Goal: Information Seeking & Learning: Learn about a topic

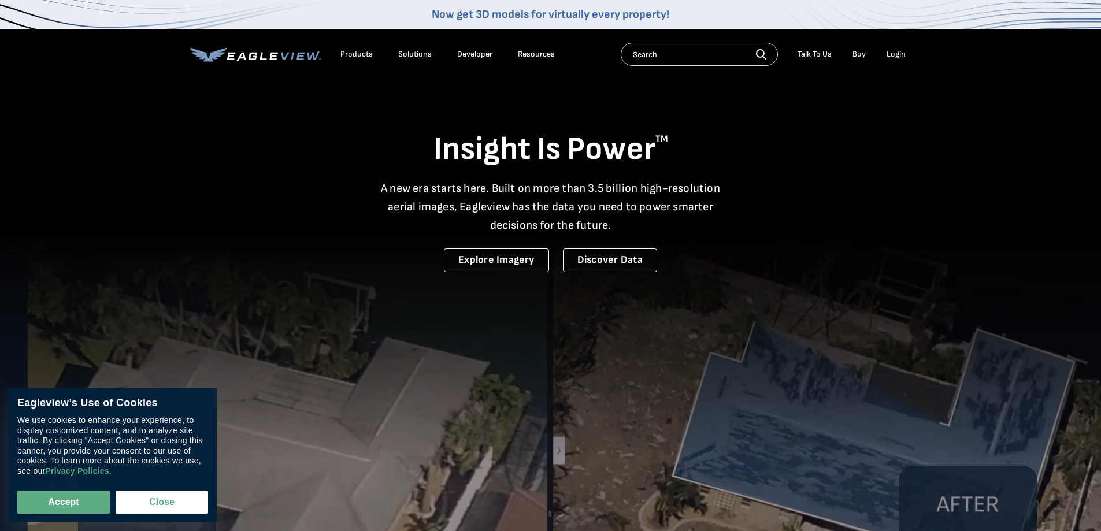
drag, startPoint x: 81, startPoint y: 499, endPoint x: 189, endPoint y: 422, distance: 133.0
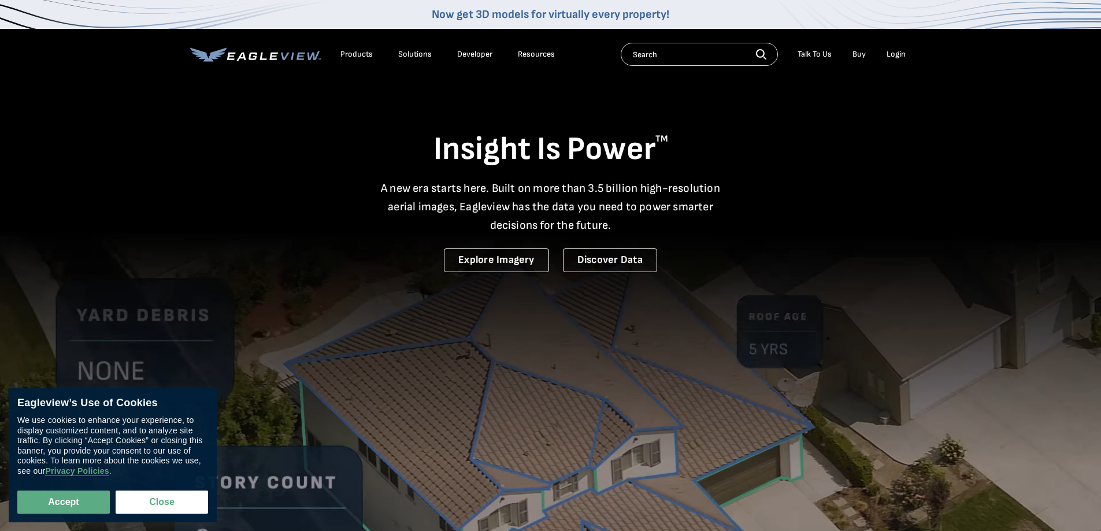
click at [83, 492] on button "Accept" at bounding box center [63, 501] width 92 height 23
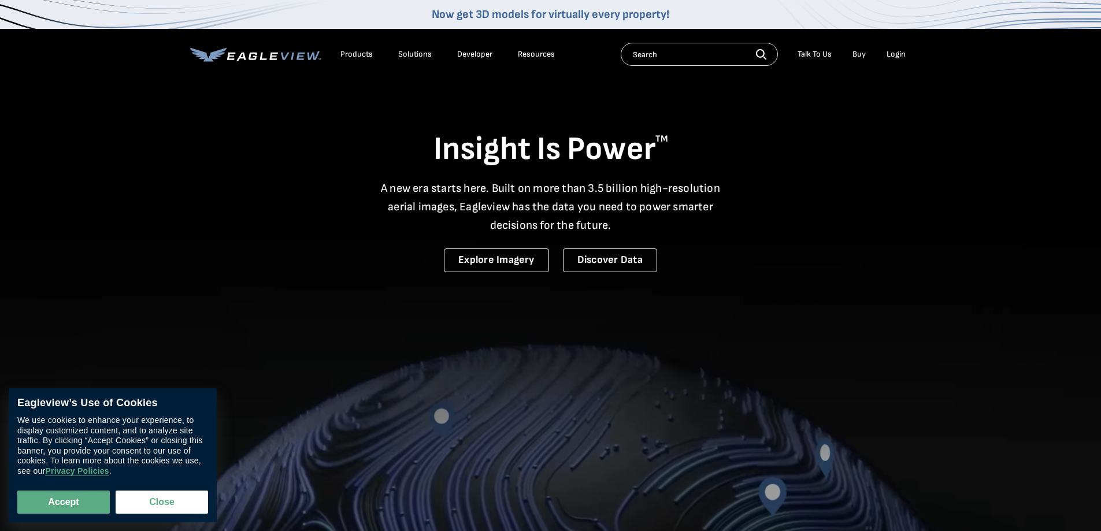
checkbox input "true"
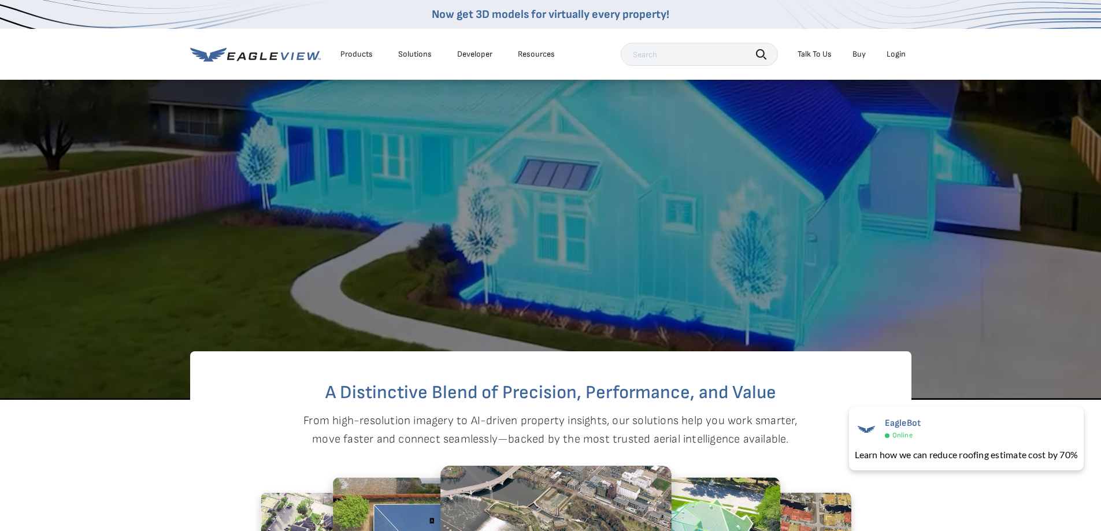
scroll to position [116, 0]
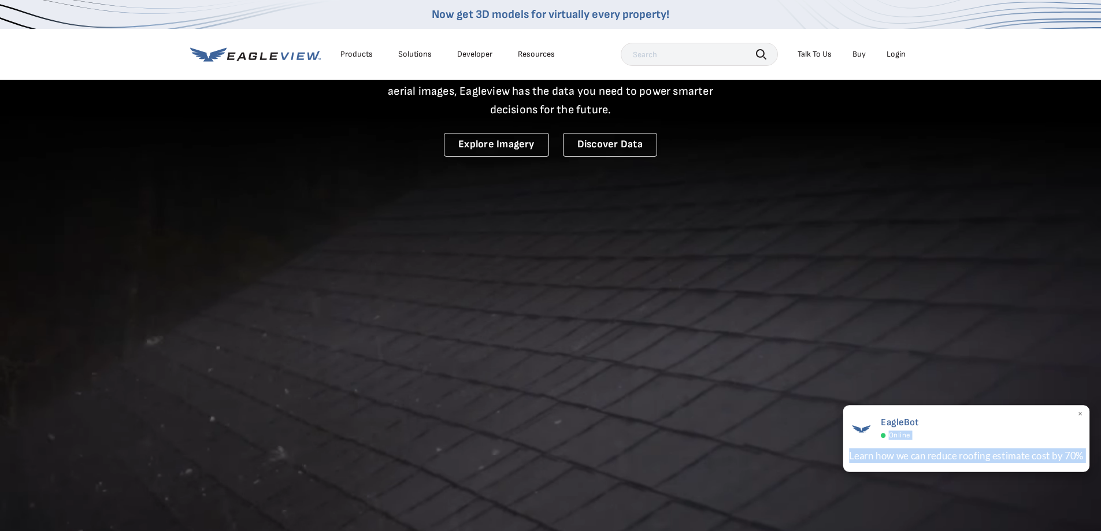
drag, startPoint x: 1076, startPoint y: 412, endPoint x: 1084, endPoint y: 412, distance: 8.1
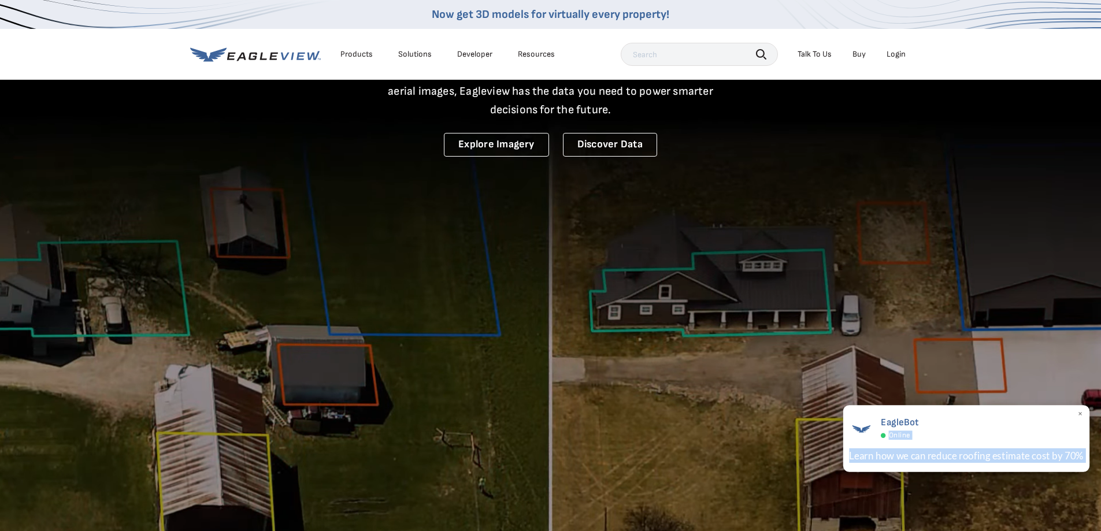
click at [1081, 412] on div "EagleBot Online Learn how we can reduce roofing estimate cost by 70% ×" at bounding box center [965, 438] width 247 height 67
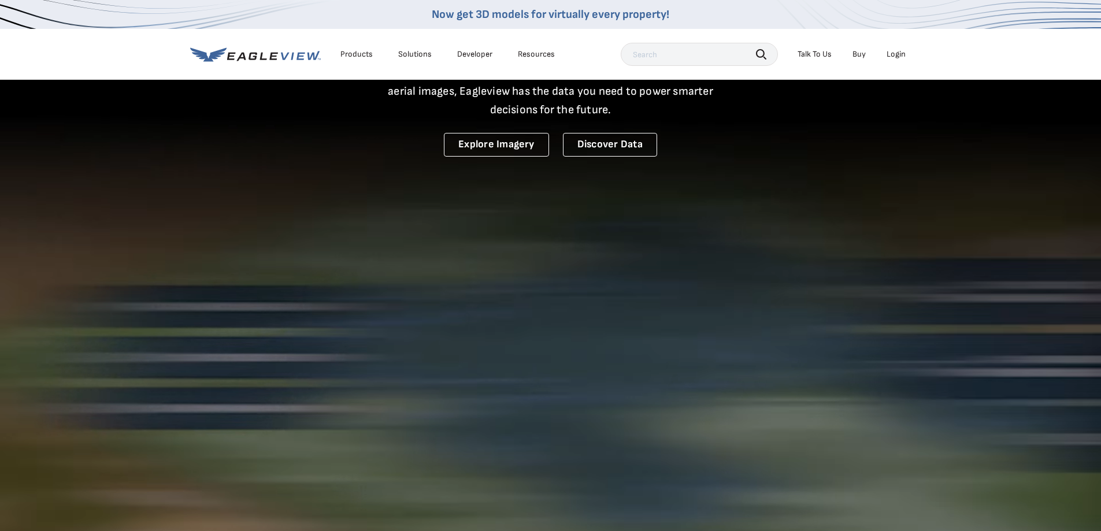
click at [352, 51] on div "Products" at bounding box center [356, 54] width 32 height 10
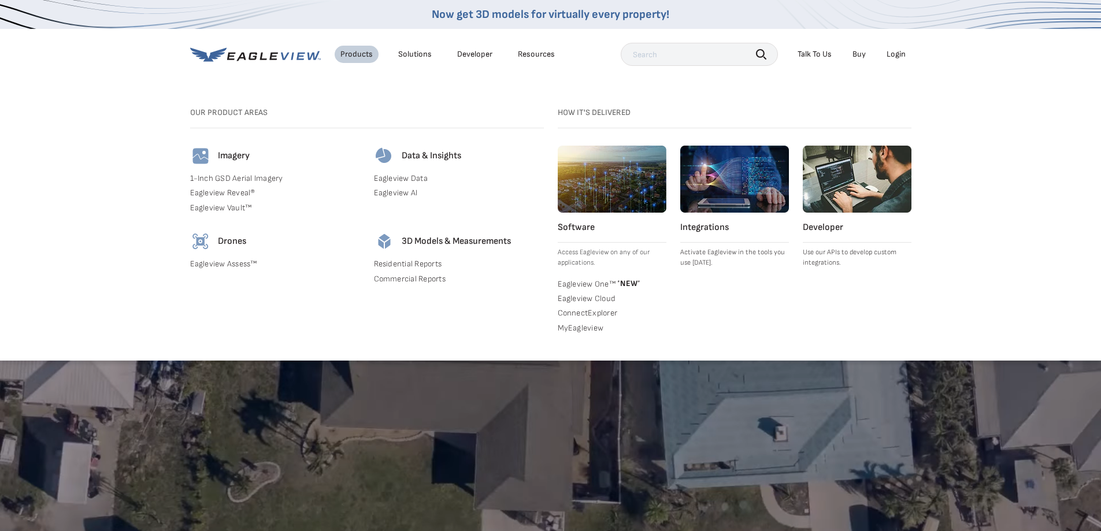
click at [255, 177] on link "1-Inch GSD Aerial Imagery" at bounding box center [275, 178] width 170 height 10
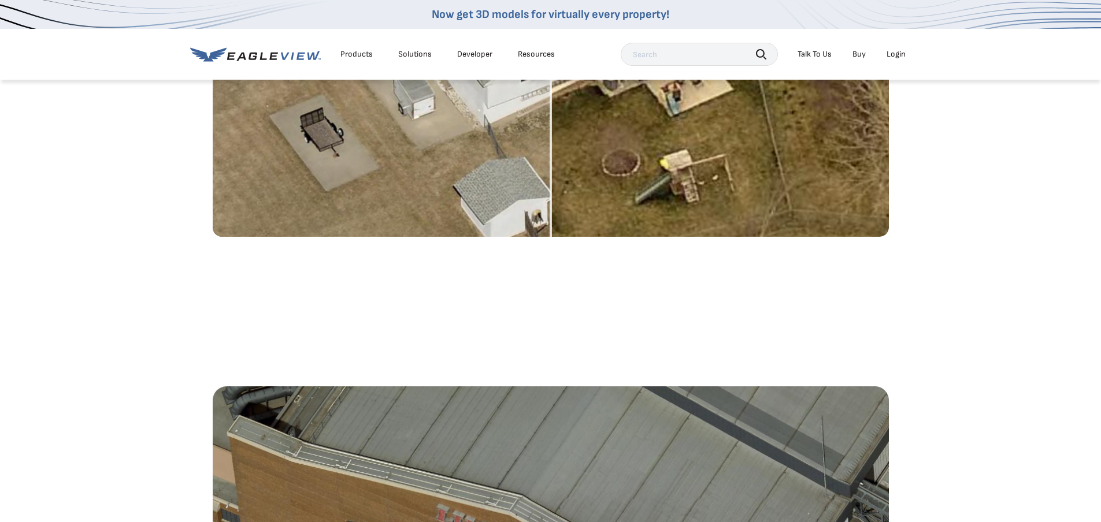
scroll to position [982, 0]
